Goal: Check status: Check status

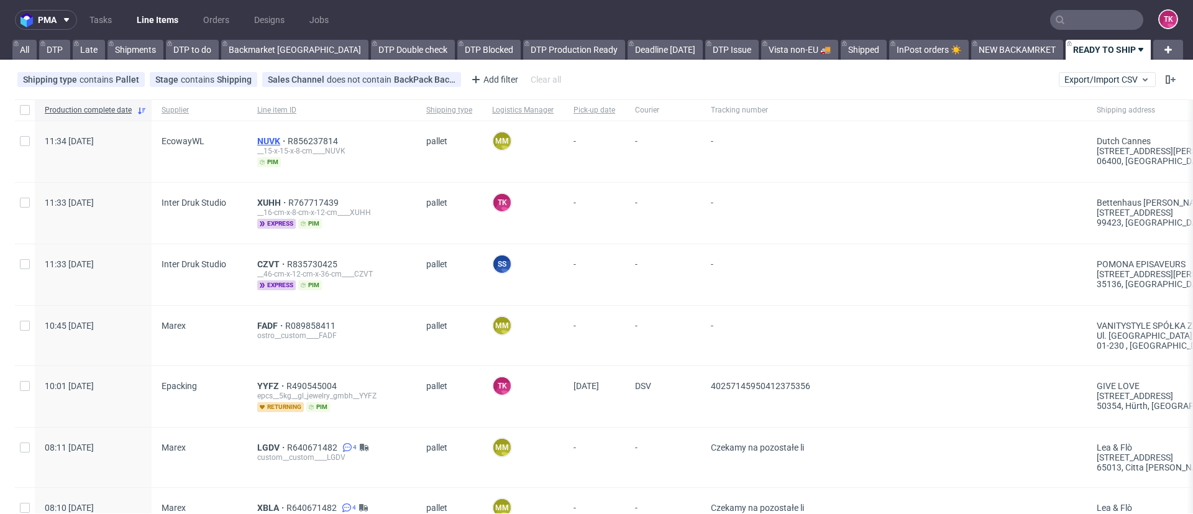
click at [267, 142] on span "NUVK" at bounding box center [272, 141] width 30 height 10
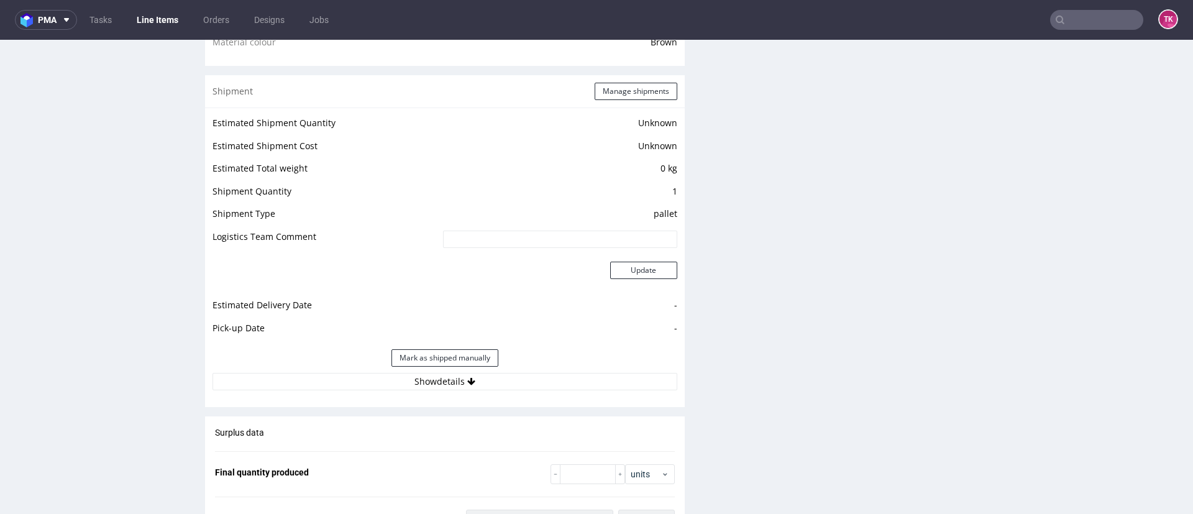
scroll to position [962, 0]
click at [281, 387] on button "Show details" at bounding box center [444, 380] width 465 height 17
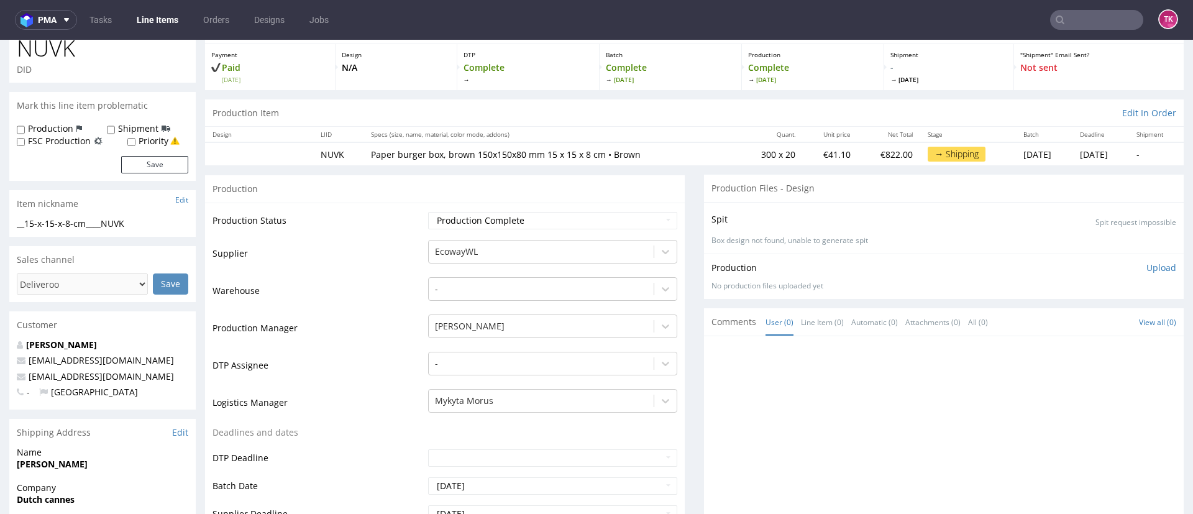
scroll to position [63, 0]
click at [152, 13] on link "Line Items" at bounding box center [157, 20] width 57 height 20
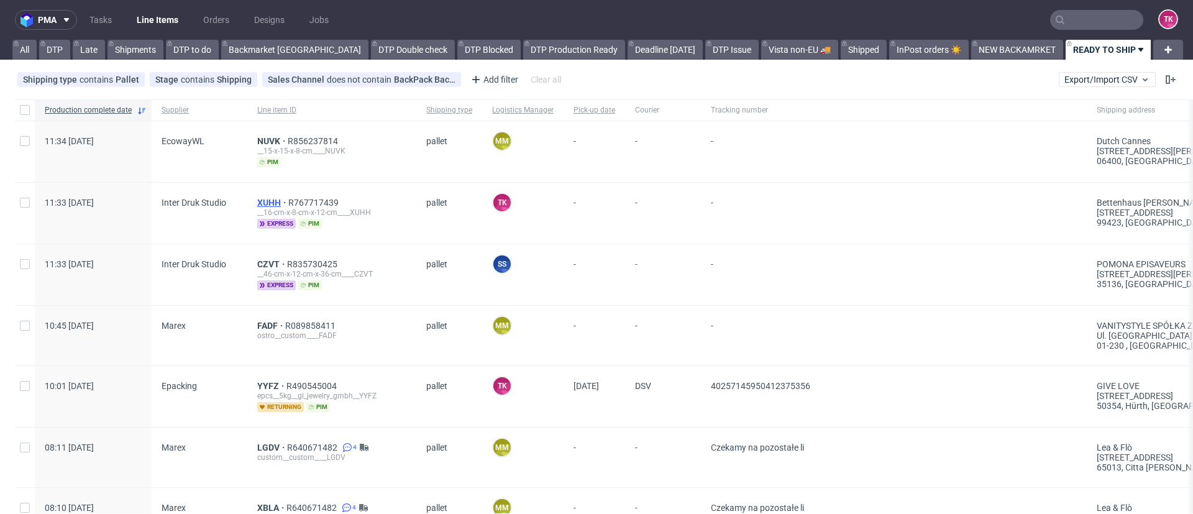
click at [269, 198] on span "XUHH" at bounding box center [272, 203] width 31 height 10
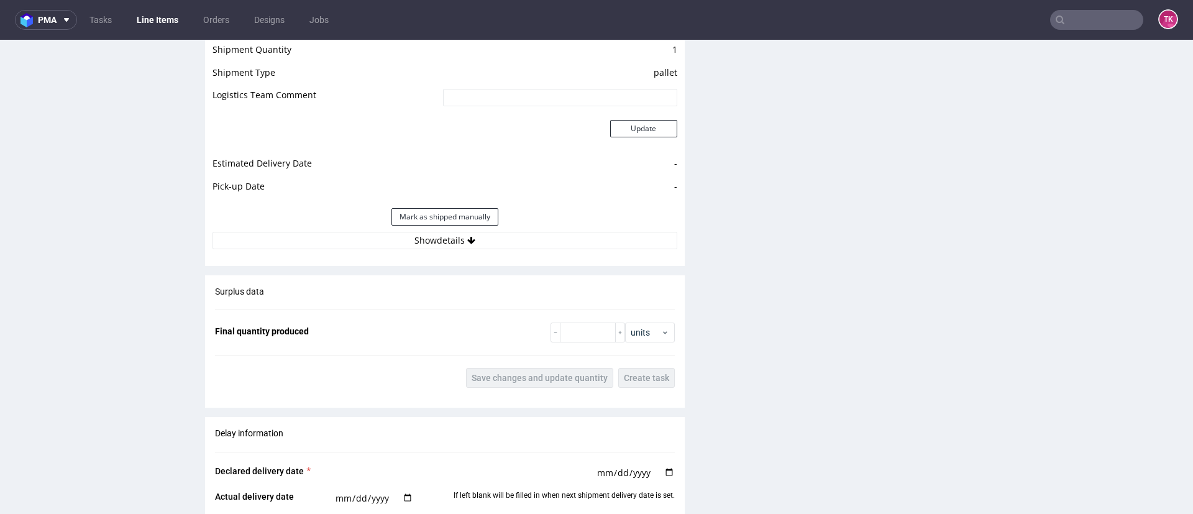
scroll to position [1240, 0]
click at [532, 245] on button "Show details" at bounding box center [444, 241] width 465 height 17
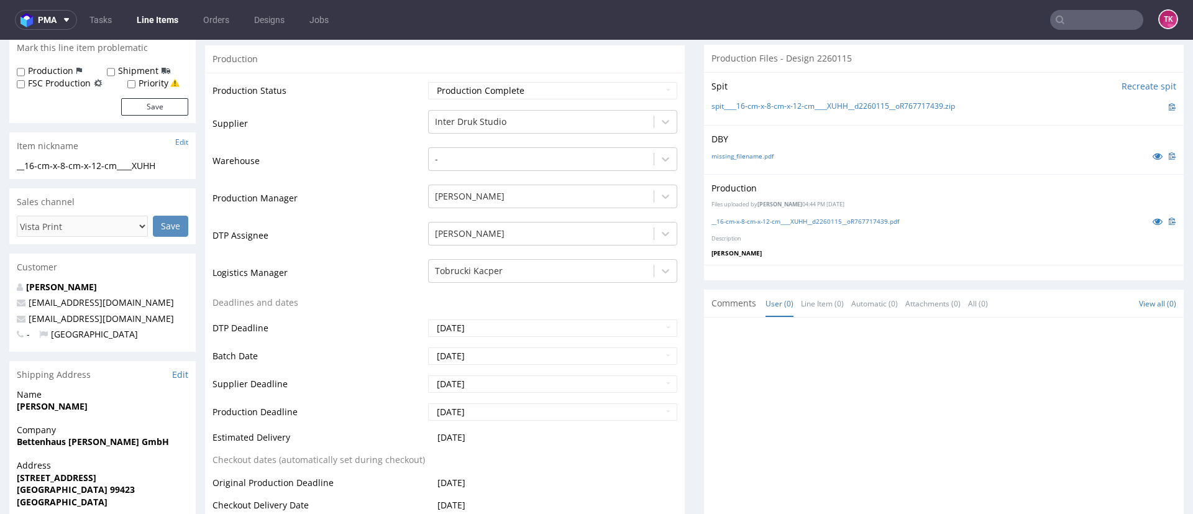
scroll to position [244, 0]
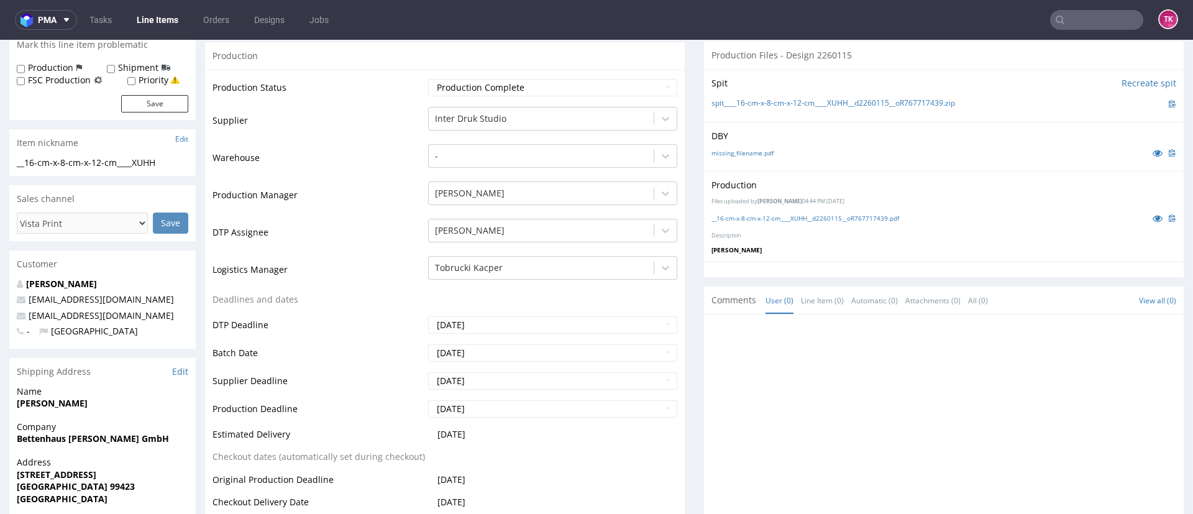
click at [150, 11] on link "Line Items" at bounding box center [157, 20] width 57 height 20
